Goal: Information Seeking & Learning: Check status

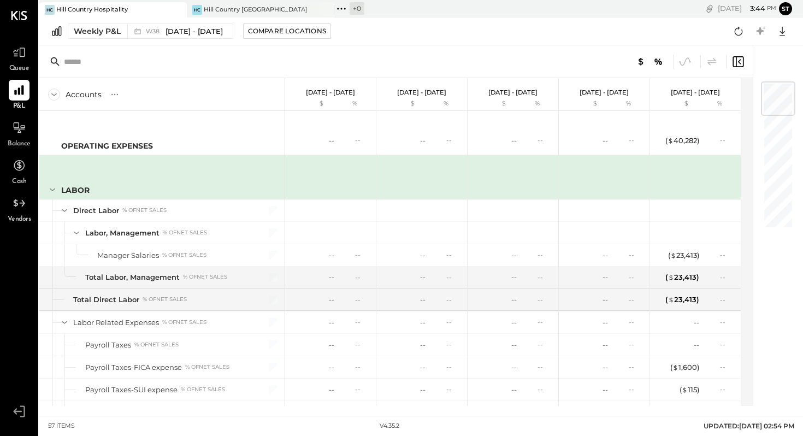
click at [81, 10] on div "Hill Country Hospitality" at bounding box center [92, 9] width 72 height 9
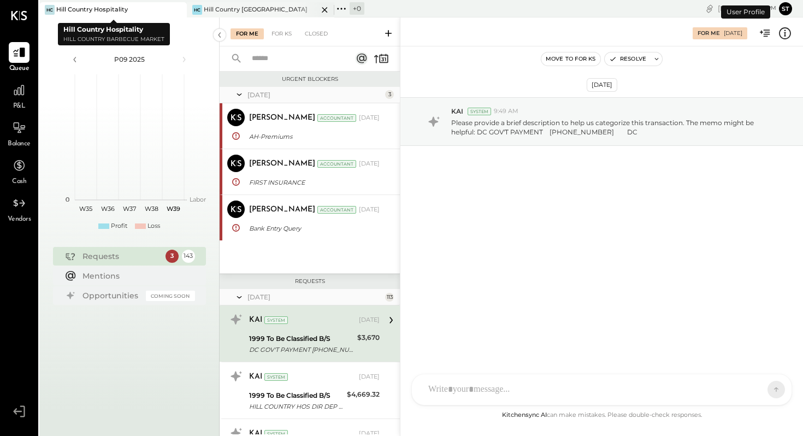
scroll to position [81, 0]
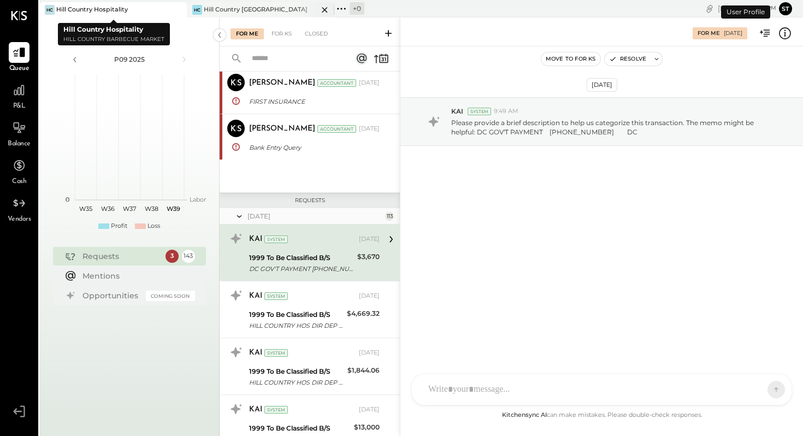
click at [242, 11] on div "Hill Country [GEOGRAPHIC_DATA]" at bounding box center [256, 9] width 104 height 9
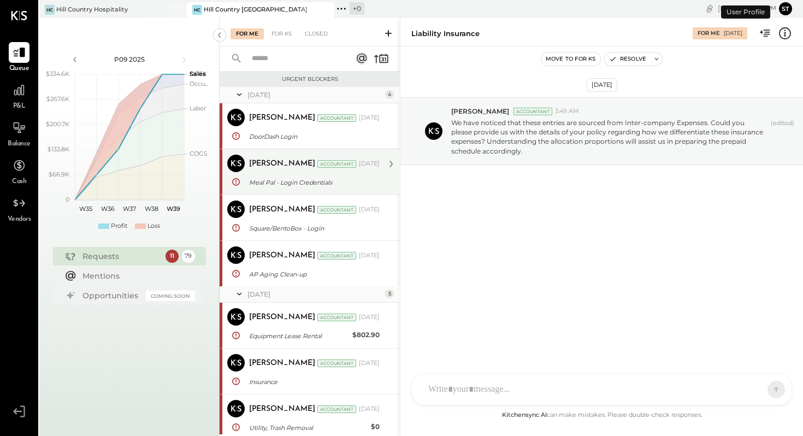
scroll to position [995, 0]
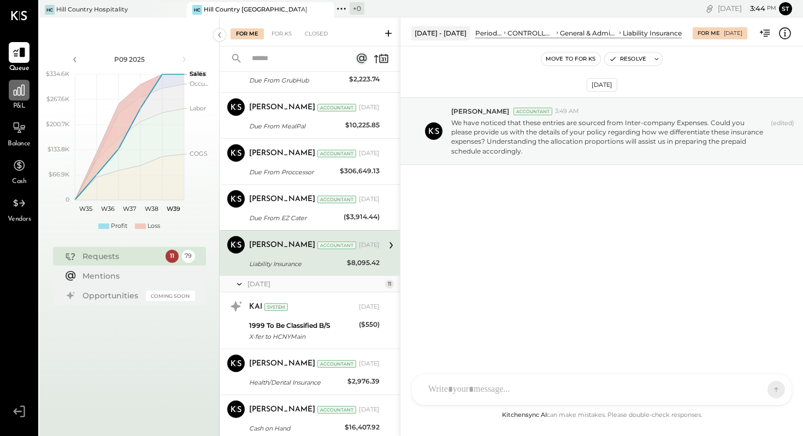
click at [19, 96] on icon at bounding box center [19, 90] width 14 height 14
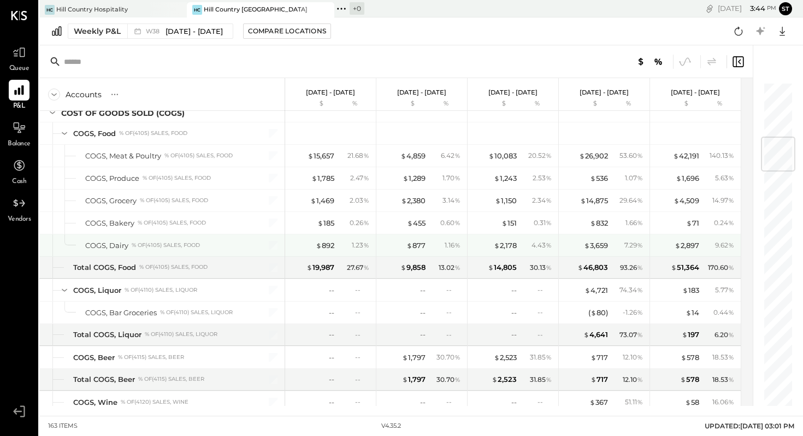
scroll to position [463, 0]
